Goal: Obtain resource: Download file/media

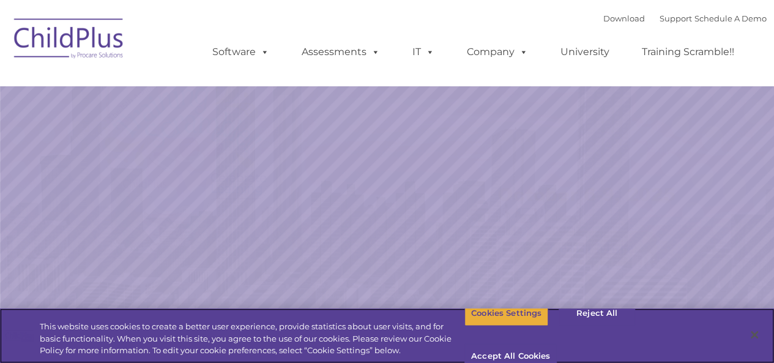
select select "MEDIUM"
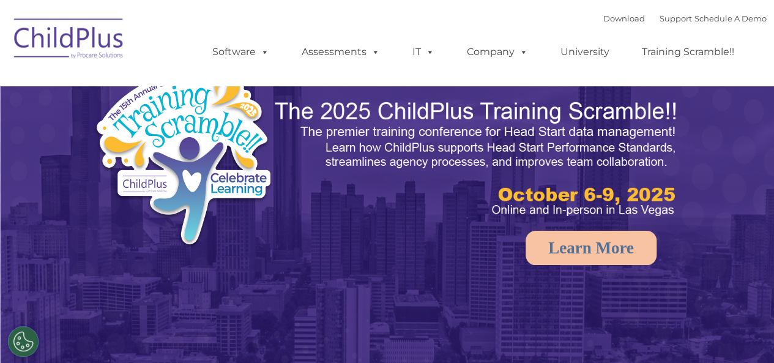
select select "MEDIUM"
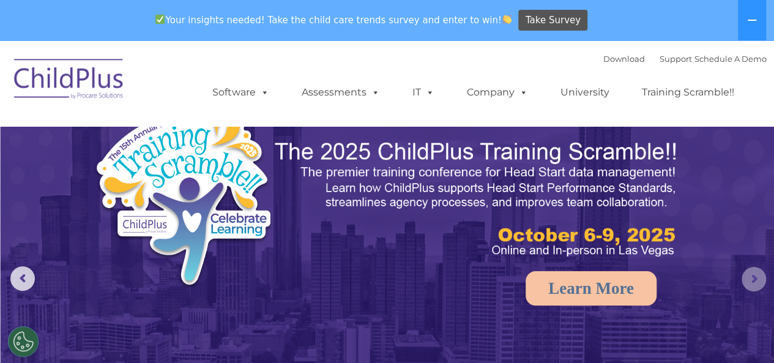
click at [750, 273] on rs-arrow at bounding box center [754, 279] width 24 height 24
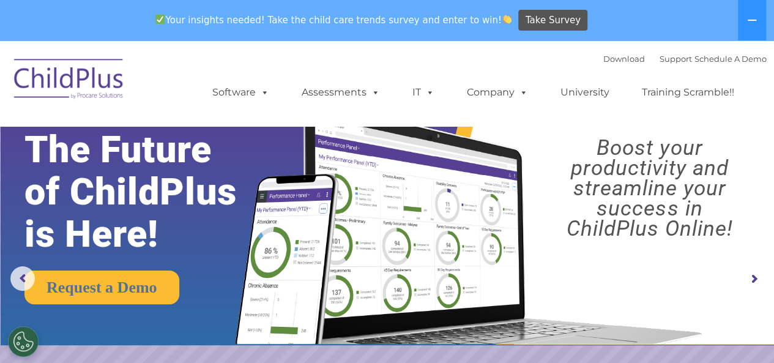
click at [753, 273] on rs-arrow at bounding box center [754, 279] width 24 height 24
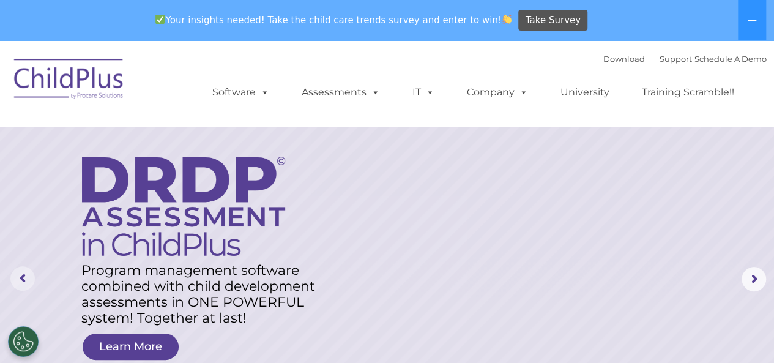
click at [21, 277] on rs-arrow at bounding box center [22, 278] width 24 height 24
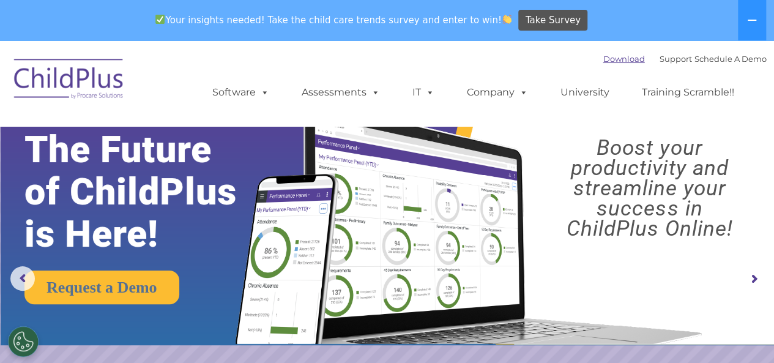
click at [606, 57] on link "Download" at bounding box center [624, 59] width 42 height 10
